Goal: Transaction & Acquisition: Purchase product/service

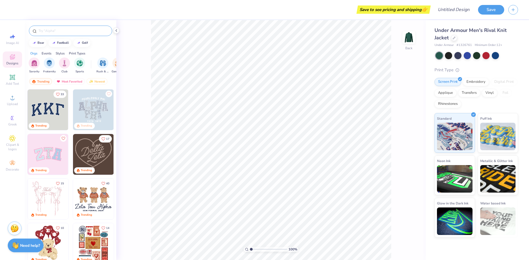
click at [48, 29] on input "text" at bounding box center [73, 31] width 71 height 6
type input "WASHU"
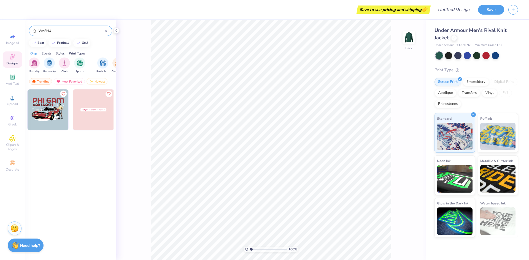
drag, startPoint x: 56, startPoint y: 31, endPoint x: 35, endPoint y: 28, distance: 21.0
click at [35, 28] on div "WASHU" at bounding box center [70, 31] width 83 height 10
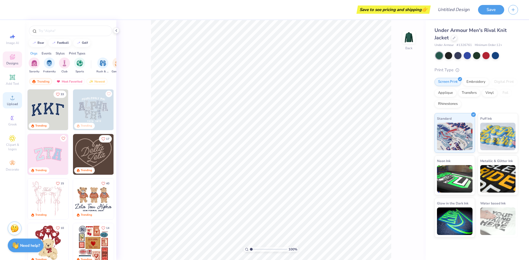
click at [12, 101] on div "Upload" at bounding box center [12, 100] width 19 height 16
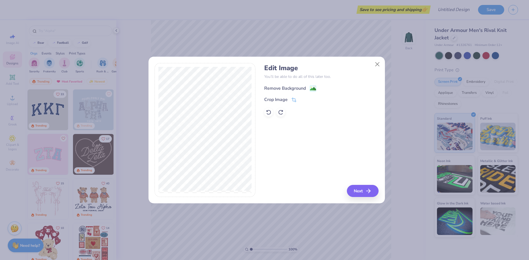
click at [311, 86] on image at bounding box center [313, 89] width 6 height 6
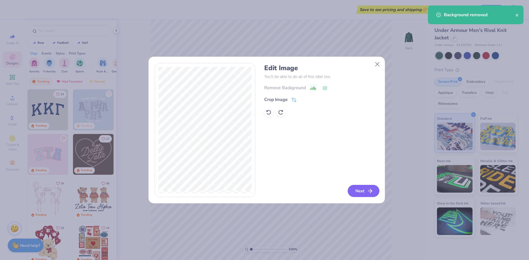
click at [359, 188] on button "Next" at bounding box center [364, 191] width 32 height 12
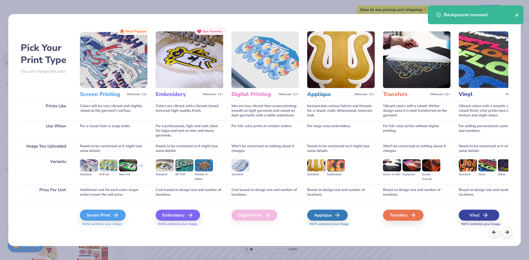
click at [516, 18] on button "close" at bounding box center [517, 15] width 4 height 7
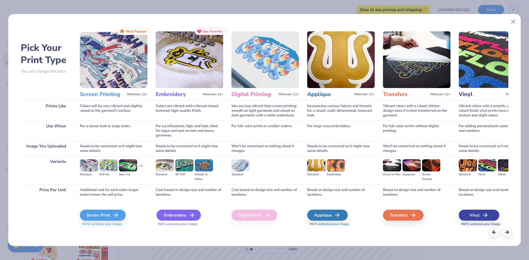
click at [188, 213] on div "Embroidery" at bounding box center [179, 215] width 44 height 11
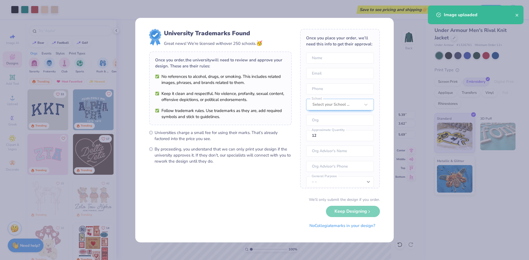
click at [298, 90] on body "Art colors Save to see pricing and shipping 👉 Design Title Save Image AI Design…" at bounding box center [264, 130] width 529 height 260
type input "1.73"
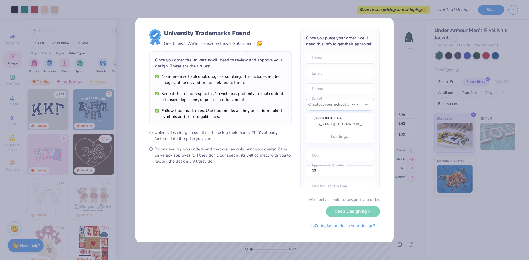
click at [338, 105] on div "Select your School ..." at bounding box center [331, 104] width 38 height 11
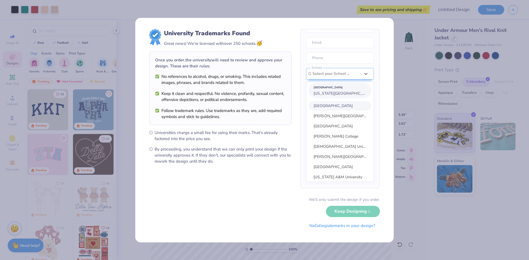
click at [343, 96] on div "[GEOGRAPHIC_DATA] [US_STATE][GEOGRAPHIC_DATA] in [GEOGRAPHIC_DATA][PERSON_NAME]" at bounding box center [340, 90] width 63 height 15
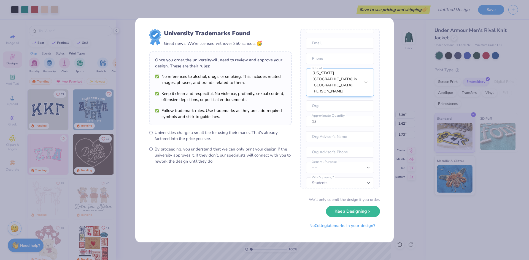
click at [273, 174] on form "University Trademarks Found Great news! We’re licensed with over 250 schools. 🥳…" at bounding box center [264, 130] width 231 height 203
click at [325, 116] on input "12" at bounding box center [340, 121] width 68 height 11
drag, startPoint x: 321, startPoint y: 113, endPoint x: 309, endPoint y: 113, distance: 11.9
click at [309, 116] on input "12" at bounding box center [340, 121] width 68 height 11
type input "1"
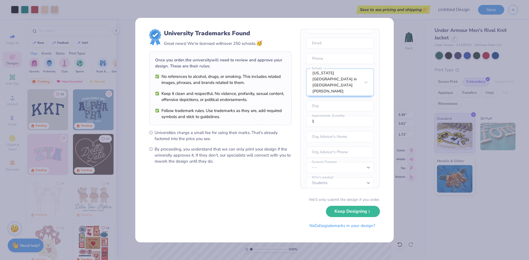
click at [278, 167] on form "University Trademarks Found Great news! We’re licensed with over 250 schools. 🥳…" at bounding box center [264, 130] width 231 height 203
click at [366, 213] on button "Keep Designing" at bounding box center [353, 210] width 54 height 11
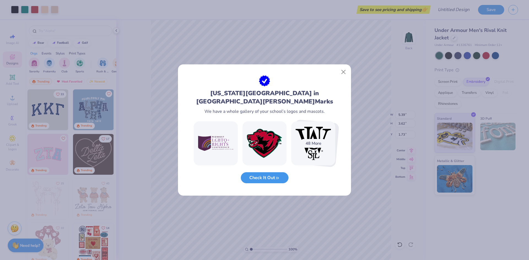
click at [262, 173] on button "Check It Out" at bounding box center [265, 178] width 48 height 11
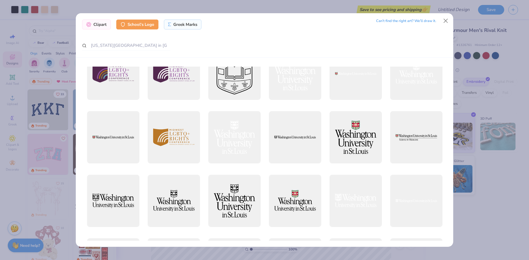
scroll to position [28, 0]
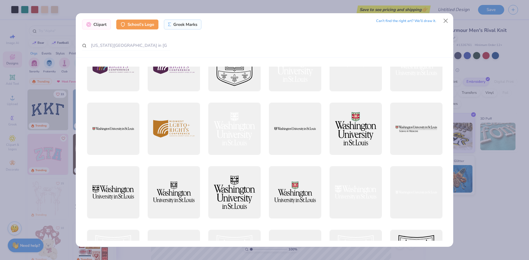
click at [404, 131] on div at bounding box center [416, 129] width 52 height 52
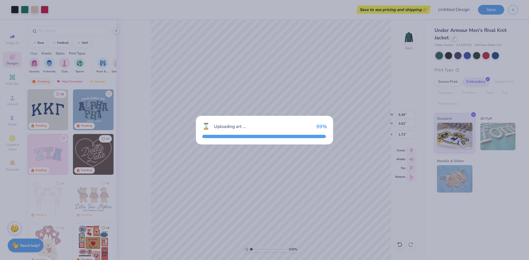
type input "0.83"
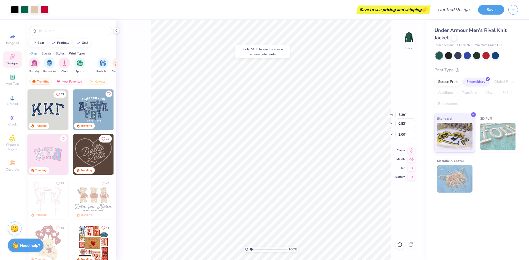
type input "0.90"
type input "3.62"
type input "1.73"
type input "2.17"
click at [148, 132] on div "100 % Back W 5.39 5.39 " H 0.83 0.83 " Y 2.17 2.17 " Center Middle Top Bottom" at bounding box center [271, 140] width 310 height 240
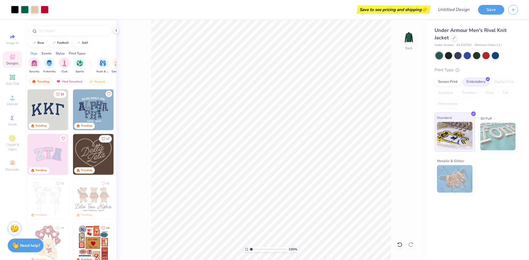
click at [452, 129] on img at bounding box center [455, 136] width 36 height 28
click at [10, 78] on icon at bounding box center [12, 77] width 7 height 7
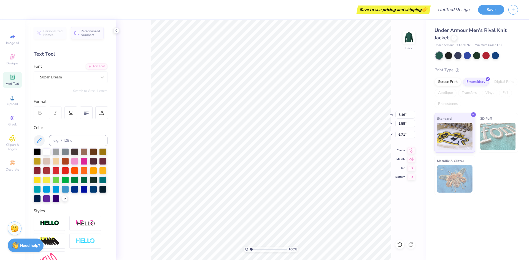
scroll to position [5, 1]
type textarea "T"
type textarea "d"
type textarea "D"
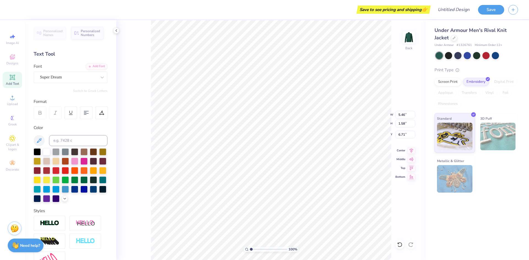
scroll to position [4, 2]
type textarea "[PERSON_NAME], md Hospital Medicine"
click at [47, 151] on div at bounding box center [46, 151] width 7 height 7
click at [36, 152] on div at bounding box center [37, 151] width 7 height 7
click at [48, 151] on div at bounding box center [46, 151] width 7 height 7
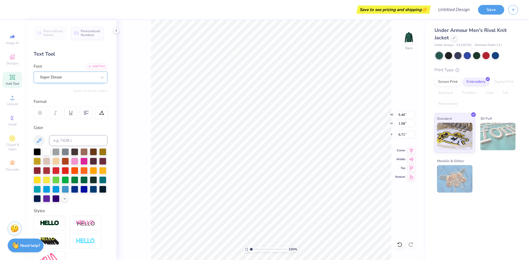
click at [53, 76] on div "Super Dream" at bounding box center [68, 77] width 58 height 9
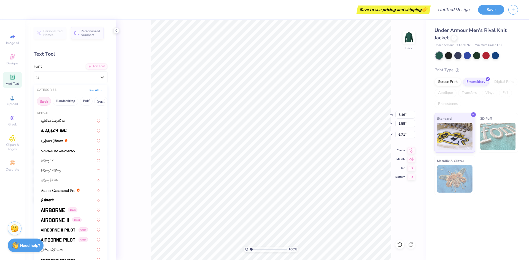
click at [47, 101] on button "Greek" at bounding box center [44, 101] width 14 height 9
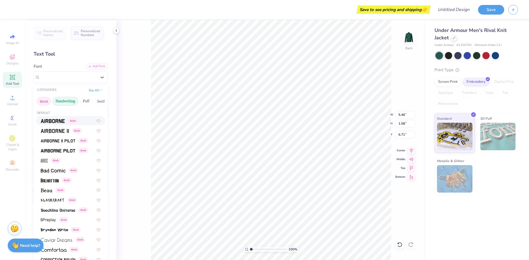
click at [71, 103] on button "Handwriting" at bounding box center [66, 101] width 26 height 9
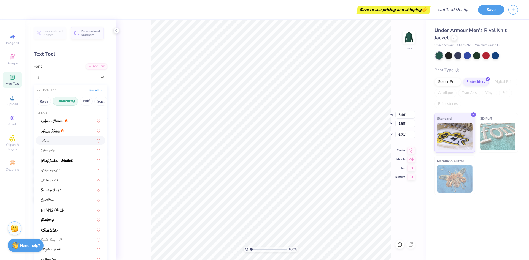
click at [49, 141] on div at bounding box center [71, 141] width 60 height 6
click at [75, 79] on div "Aspire" at bounding box center [68, 77] width 58 height 9
click at [55, 202] on div at bounding box center [71, 200] width 60 height 6
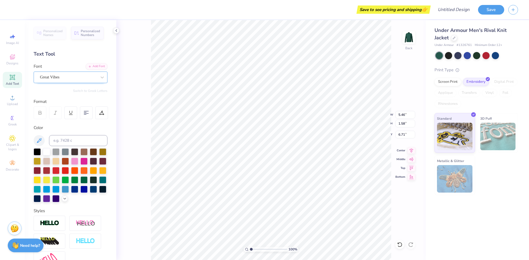
click at [62, 81] on div at bounding box center [68, 77] width 57 height 7
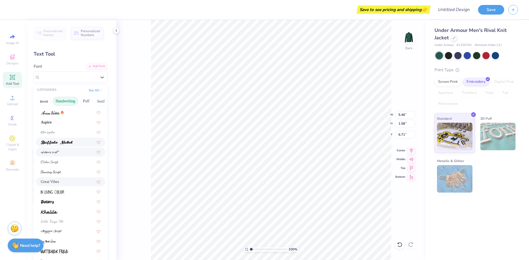
scroll to position [55, 0]
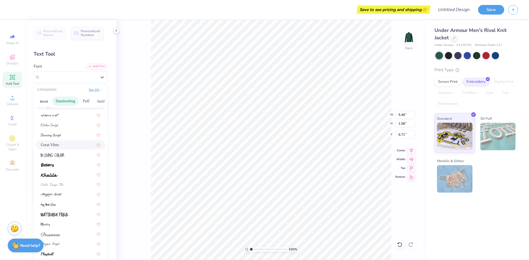
click at [100, 89] on icon at bounding box center [101, 89] width 3 height 3
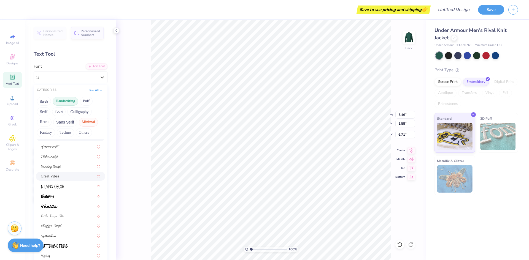
click at [81, 126] on button "Minimal" at bounding box center [88, 122] width 19 height 9
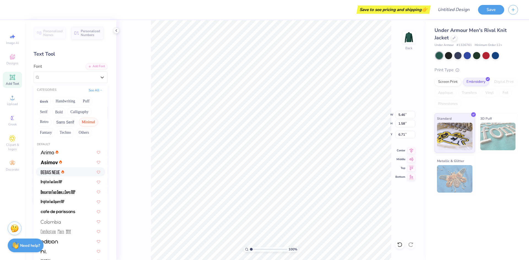
click at [66, 172] on div at bounding box center [71, 172] width 60 height 6
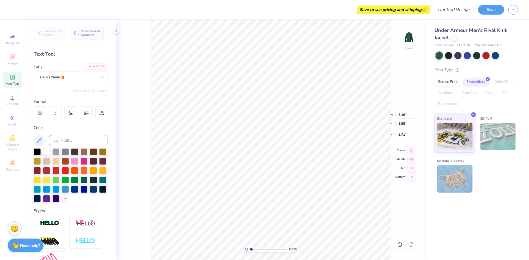
scroll to position [4, 3]
type input "3.10"
type input "0.83"
type input "3.67"
click at [39, 152] on div at bounding box center [37, 151] width 7 height 7
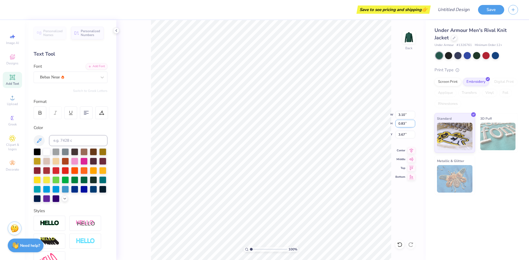
scroll to position [5, 1]
type textarea "P"
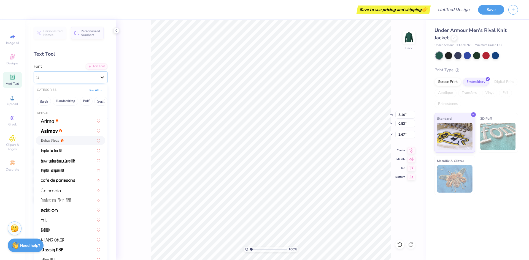
click at [98, 73] on div at bounding box center [102, 77] width 10 height 10
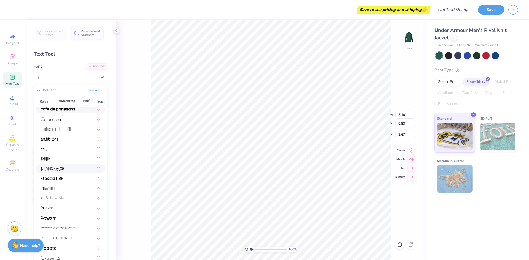
scroll to position [0, 0]
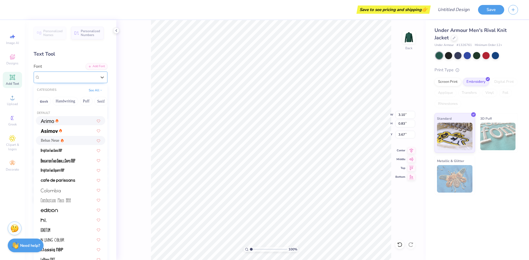
click at [91, 78] on div "Bebas Neue" at bounding box center [68, 77] width 57 height 6
click at [100, 79] on icon at bounding box center [102, 78] width 6 height 6
click at [75, 101] on button "Handwriting" at bounding box center [66, 101] width 26 height 9
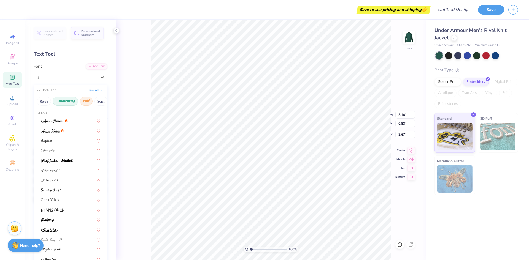
click at [89, 99] on button "Puff" at bounding box center [86, 101] width 13 height 9
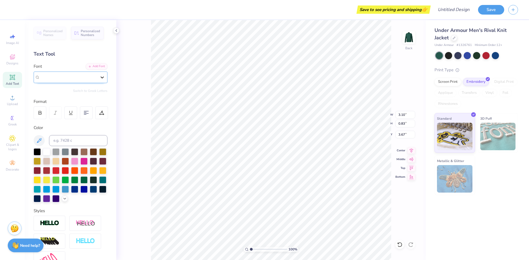
click at [99, 78] on icon at bounding box center [102, 78] width 6 height 6
click at [96, 66] on div "Add Font" at bounding box center [97, 66] width 22 height 6
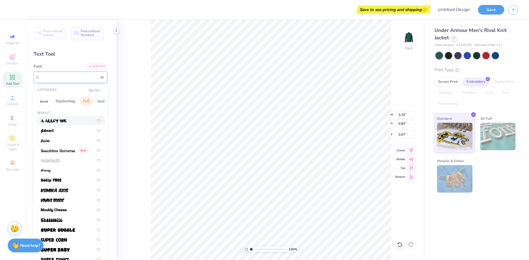
click at [76, 74] on div at bounding box center [68, 77] width 57 height 7
click at [52, 90] on div "CATEGORIES" at bounding box center [47, 90] width 20 height 5
click at [90, 89] on button "See All" at bounding box center [95, 90] width 17 height 6
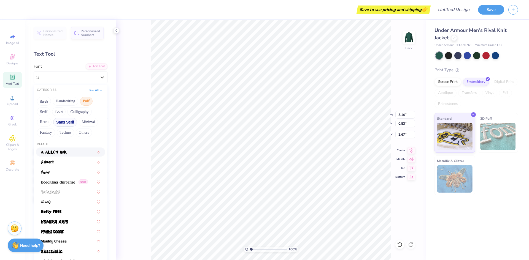
click at [62, 126] on button "Sans Serif" at bounding box center [65, 122] width 24 height 9
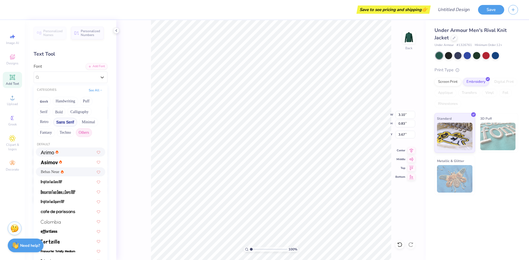
click at [82, 132] on button "Others" at bounding box center [84, 132] width 16 height 9
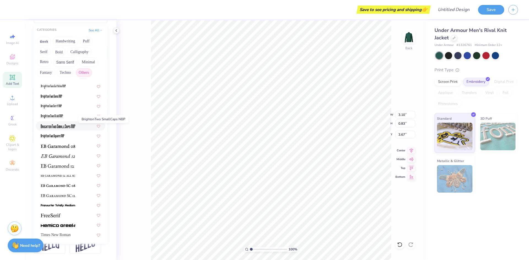
scroll to position [69, 0]
click at [60, 231] on div "Times New Roman" at bounding box center [70, 235] width 69 height 9
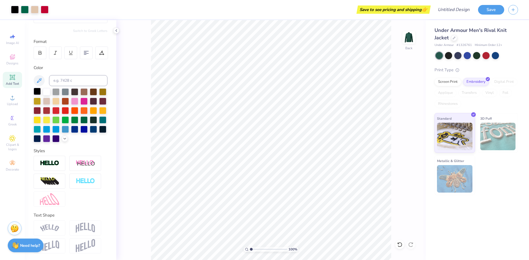
click at [37, 88] on div at bounding box center [37, 91] width 7 height 7
click at [15, 83] on span "Add Text" at bounding box center [12, 84] width 13 height 4
click at [15, 78] on icon at bounding box center [12, 77] width 5 height 5
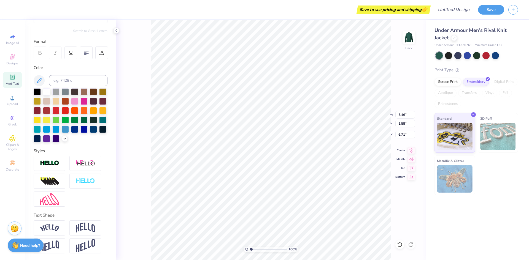
scroll to position [5, 2]
type textarea "[PERSON_NAME] [PERSON_NAME]"
click at [37, 88] on div at bounding box center [37, 91] width 7 height 7
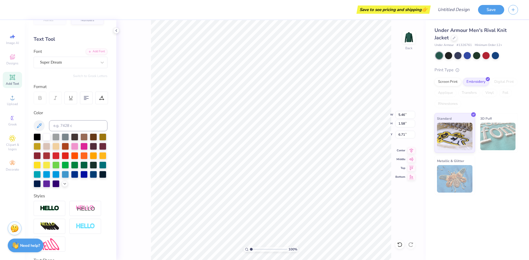
scroll to position [14, 0]
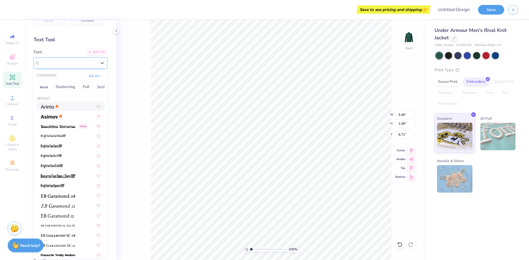
click at [66, 66] on div "Super Dream" at bounding box center [68, 63] width 58 height 9
click at [100, 75] on icon at bounding box center [101, 75] width 3 height 3
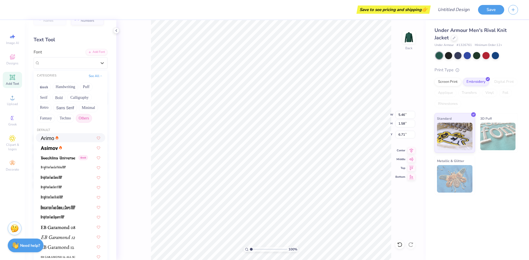
click at [83, 119] on button "Others" at bounding box center [84, 118] width 16 height 9
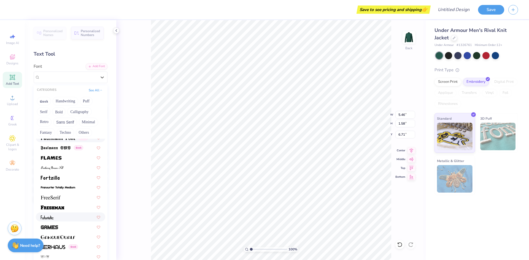
scroll to position [1086, 0]
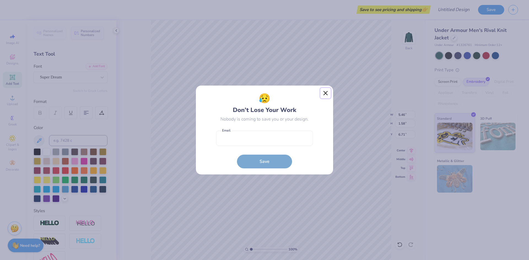
click at [327, 92] on button "Close" at bounding box center [326, 93] width 10 height 10
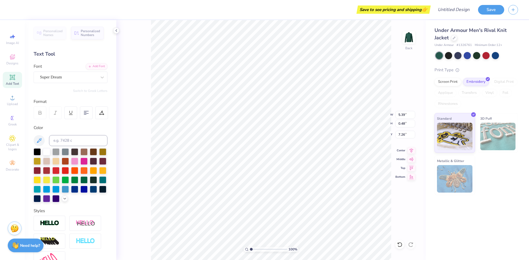
type input "5.39"
type input "0.48"
type input "7.26"
click at [80, 81] on div "Super Dream" at bounding box center [68, 77] width 58 height 9
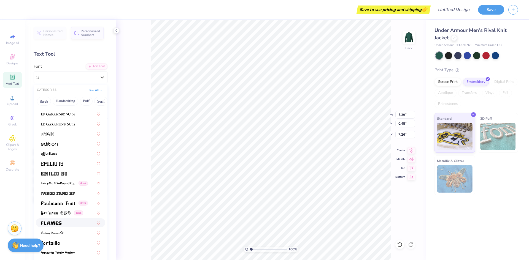
scroll to position [1158, 0]
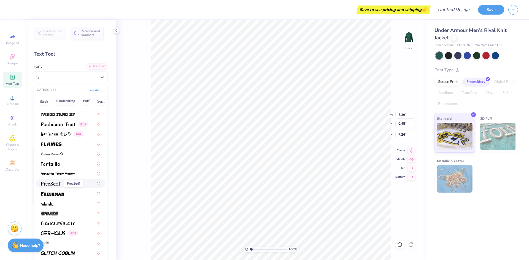
click at [57, 185] on img at bounding box center [51, 184] width 20 height 4
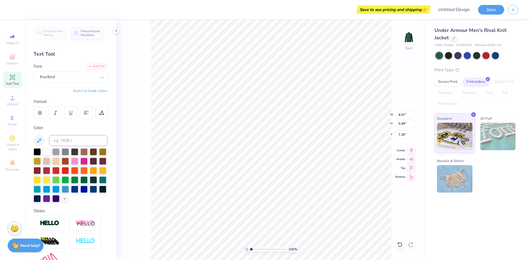
click at [60, 78] on div "FreeSerif" at bounding box center [68, 77] width 58 height 9
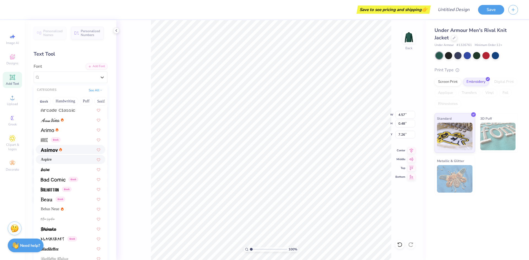
scroll to position [138, 0]
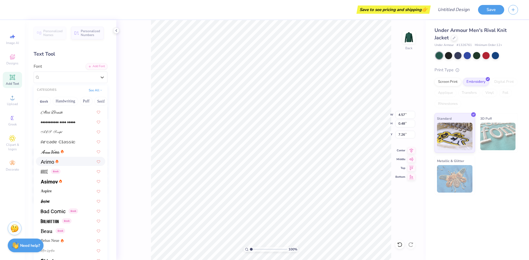
click at [45, 162] on img at bounding box center [47, 162] width 13 height 4
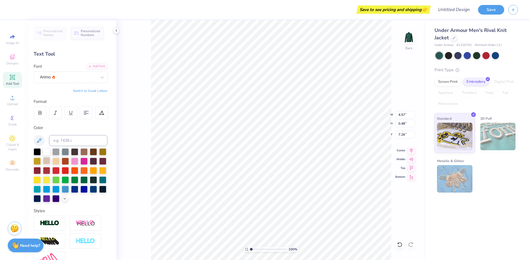
type input "5.03"
type input "0.51"
type input "7.25"
click at [68, 78] on div "Arimo" at bounding box center [68, 77] width 58 height 9
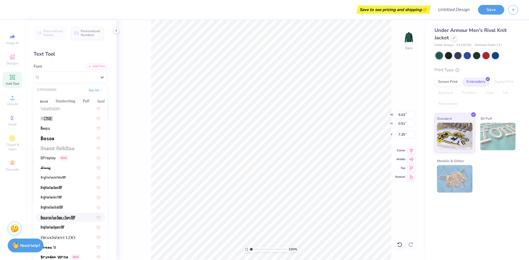
scroll to position [358, 0]
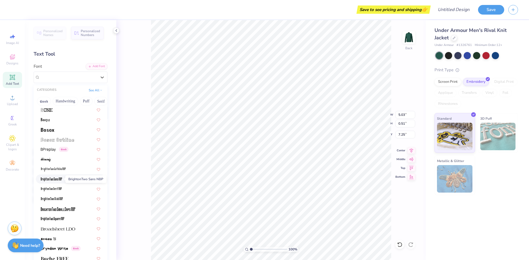
click at [58, 179] on img at bounding box center [51, 180] width 21 height 4
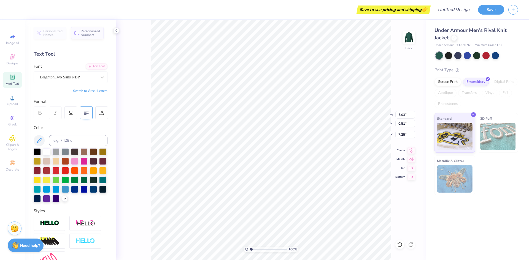
type input "2.37"
type input "0.43"
type input "7.28"
type input "2.69"
type input "0.49"
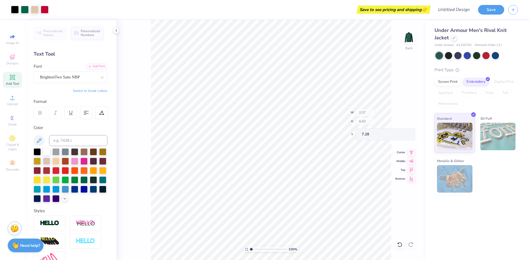
type input "7.23"
type input "3.31"
click at [54, 72] on div "BrightonTwo Sans NBP" at bounding box center [71, 78] width 74 height 12
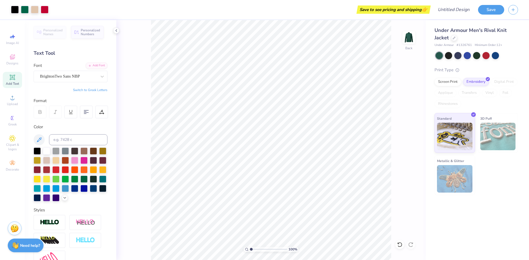
scroll to position [0, 0]
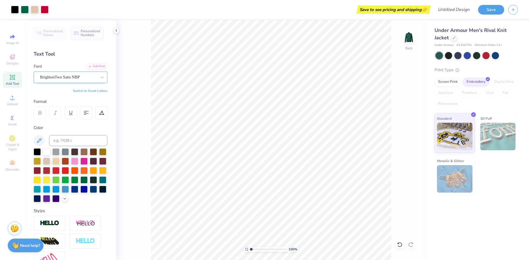
click at [64, 81] on div "BrightonTwo Sans NBP" at bounding box center [68, 77] width 58 height 9
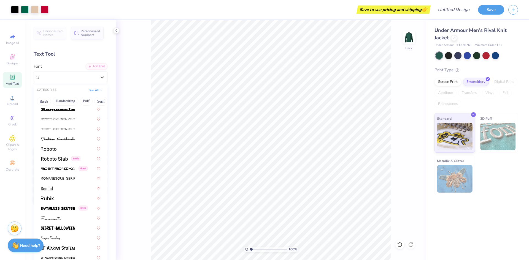
scroll to position [2453, 0]
click at [49, 190] on img at bounding box center [47, 189] width 12 height 4
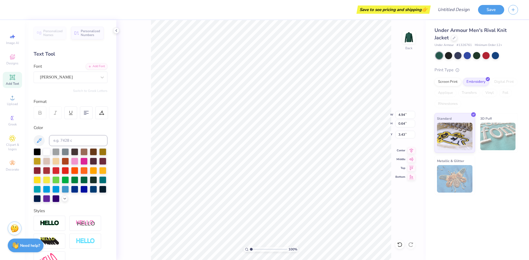
type input "3.43"
type input "3.99"
type input "0.51"
click at [76, 78] on div "[PERSON_NAME]" at bounding box center [68, 77] width 58 height 9
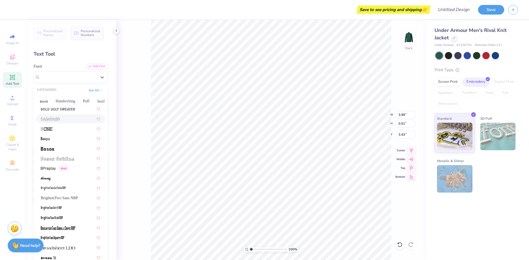
scroll to position [358, 0]
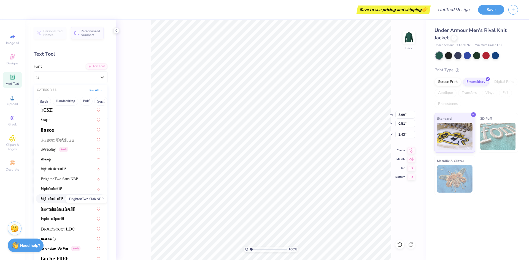
click at [48, 200] on img at bounding box center [52, 200] width 22 height 4
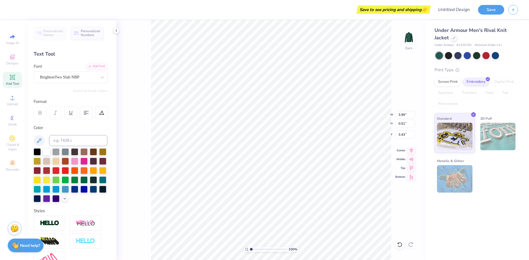
type input "2.45"
type input "0.40"
type input "3.49"
type input "3.00"
